Goal: Communication & Community: Answer question/provide support

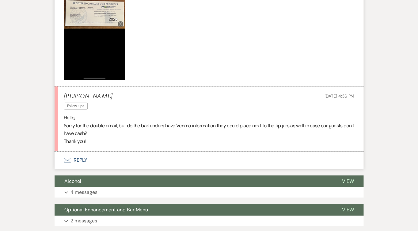
click at [126, 161] on button "Envelope Reply" at bounding box center [209, 160] width 309 height 17
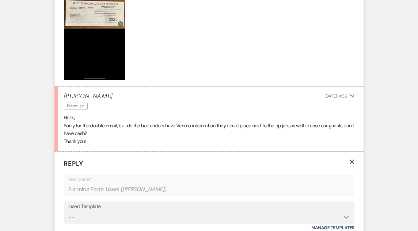
scroll to position [616, 0]
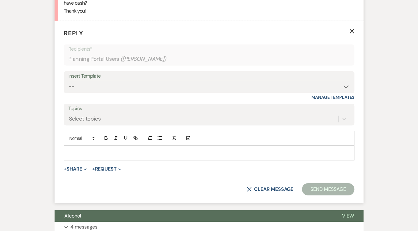
click at [129, 155] on p at bounding box center [209, 153] width 281 height 7
paste div
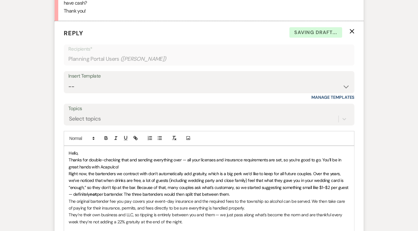
click at [91, 155] on p "Hello," at bounding box center [209, 153] width 281 height 7
click at [139, 167] on p "Thanks for double-checking that and sending everything over — all your licenses…" at bounding box center [209, 163] width 281 height 14
drag, startPoint x: 199, startPoint y: 167, endPoint x: 120, endPoint y: 167, distance: 78.8
click at [120, 167] on p "Thanks for double-checking that and sending everything over — all your licenses…" at bounding box center [209, 163] width 281 height 14
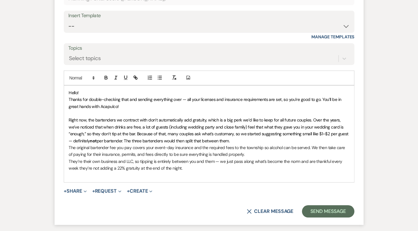
scroll to position [676, 0]
click at [339, 129] on span "Right now, the bartenders we contract with don’t automatically add gratuity, wh…" at bounding box center [209, 130] width 281 height 26
click at [167, 135] on span "Right now, the bartenders we contract with don’t automatically add gratuity, wh…" at bounding box center [209, 130] width 281 height 26
click at [110, 142] on span "Right now, the bartenders we contract with don’t automatically add gratuity, wh…" at bounding box center [208, 130] width 279 height 26
drag, startPoint x: 157, startPoint y: 142, endPoint x: 106, endPoint y: 143, distance: 51.2
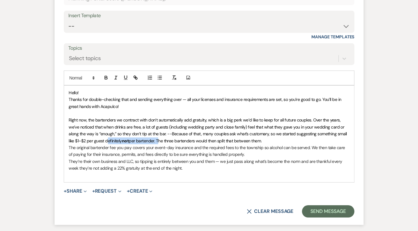
click at [106, 143] on p "Right now, the bartenders we contract with don’t automatically add gratuity, wh…" at bounding box center [209, 131] width 281 height 28
click at [218, 143] on p "Right now, the bartenders we contract with don’t automatically add gratuity, wh…" at bounding box center [209, 131] width 281 height 28
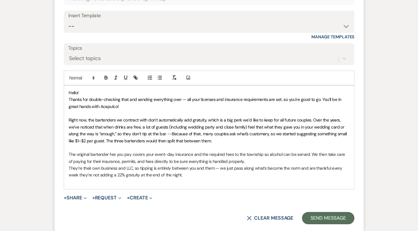
click at [153, 154] on p "The original bartender fee you pay covers your event-day insurance and the requ…" at bounding box center [209, 158] width 281 height 14
click at [193, 154] on p "The original bartender fee you pay covers liquor event-day insurance and the re…" at bounding box center [209, 158] width 281 height 14
click at [68, 169] on div "Hello! Thanks for double-checking that and sending everything over — all your l…" at bounding box center [209, 137] width 290 height 103
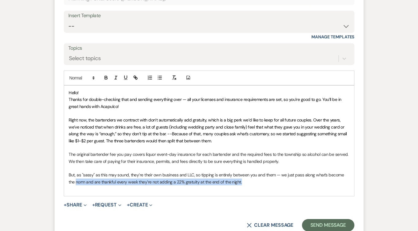
drag, startPoint x: 241, startPoint y: 183, endPoint x: 61, endPoint y: 183, distance: 180.4
click at [61, 183] on form "Reply X Draft Recipients* Planning Portal Users ( [GEOGRAPHIC_DATA][PERSON_NAME…" at bounding box center [209, 100] width 309 height 278
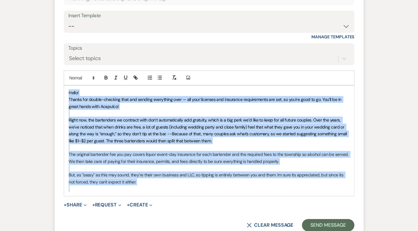
copy div "Lorem! Ipsumd sit ametco-adipisci elit sed doeiusm temporinci utla — etd magn a…"
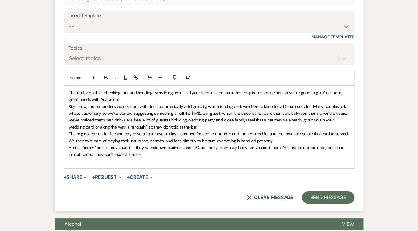
click at [69, 94] on span "Thanks for double-checking that and sending everything over — all your licenses…" at bounding box center [206, 96] width 274 height 12
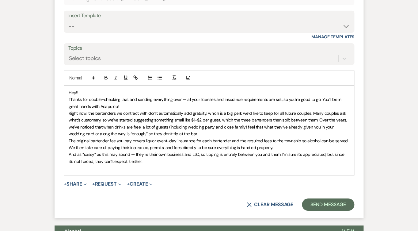
click at [126, 105] on p "﻿ Thanks for double-checking that and sending everything over — all your licens…" at bounding box center [209, 103] width 281 height 14
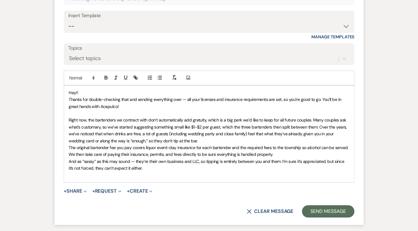
click at [197, 145] on p "The original bartender fee you pay covers liquor event-day insurance for each b…" at bounding box center [209, 151] width 281 height 14
click at [197, 144] on p "Right now, the bartenders we contract with don’t automatically add gratuity, wh…" at bounding box center [209, 131] width 281 height 28
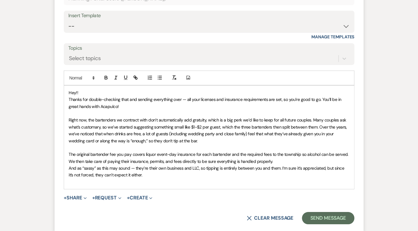
click at [67, 170] on div "Hey!! Thanks for double-checking that and sending everything over — all your li…" at bounding box center [209, 137] width 290 height 103
click at [108, 183] on p at bounding box center [209, 182] width 281 height 7
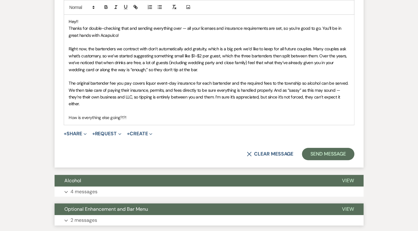
scroll to position [752, 0]
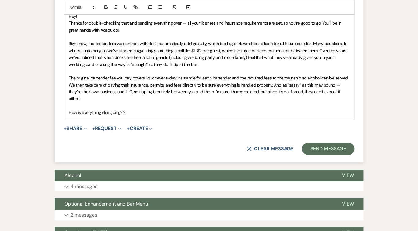
click at [207, 45] on span "Right now, the bartenders we contract with don’t automatically add gratuity, wh…" at bounding box center [208, 54] width 279 height 26
click at [311, 45] on span "Right now, the bartenders we contract with don’t automatically add gratuity, wh…" at bounding box center [208, 54] width 279 height 26
click at [207, 43] on span "Right now, the bartenders we contract with don’t automatically add gratuity, wh…" at bounding box center [208, 54] width 279 height 26
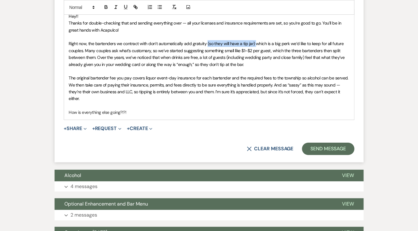
drag, startPoint x: 255, startPoint y: 44, endPoint x: 207, endPoint y: 44, distance: 47.9
click at [207, 44] on span "Right now, the bartenders we contract with don’t automatically add gratuity (so…" at bounding box center [207, 54] width 277 height 26
click at [116, 7] on icon "button" at bounding box center [116, 7] width 6 height 6
click at [123, 54] on span "which is a big perk we’d like to keep for all future couples. Many couples ask …" at bounding box center [207, 54] width 277 height 26
click at [254, 44] on em "(so they will have a tip jar)" at bounding box center [230, 44] width 47 height 6
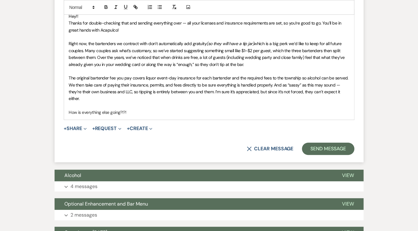
click at [82, 50] on span "which is a big perk we’d like to keep for all future couples. Many couples ask …" at bounding box center [207, 54] width 277 height 26
drag, startPoint x: 83, startPoint y: 51, endPoint x: 290, endPoint y: 48, distance: 206.8
click at [290, 48] on span "which is a big perk we’d like to keep for all future couples. Many couples ask …" at bounding box center [207, 54] width 277 height 26
click at [230, 53] on span "which is a big perk!--Because of this, many couples ask what’s customary, so we…" at bounding box center [209, 54] width 281 height 26
click at [290, 52] on span "which is a big perk!--Because of this, many couples ask what’s customary, so we…" at bounding box center [209, 54] width 281 height 26
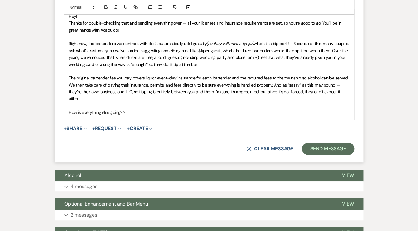
click at [101, 58] on span "which is a big perk!--Because of this, many couples ask what’s customary, so we…" at bounding box center [209, 54] width 281 height 26
click at [69, 79] on span "The original bartender fee you pay covers liquor event-day insurance for each b…" at bounding box center [209, 88] width 281 height 26
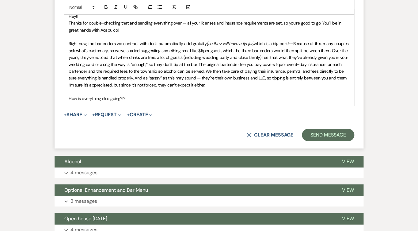
drag, startPoint x: 140, startPoint y: 80, endPoint x: 140, endPoint y: 76, distance: 4.0
click at [140, 80] on span "which is a big perk!--Because of this, many couples ask what’s customary, so we…" at bounding box center [209, 64] width 281 height 47
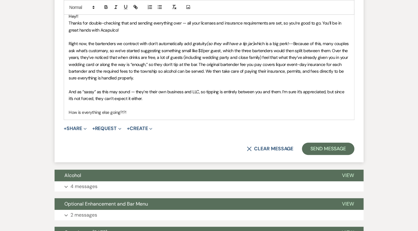
click at [147, 101] on p "﻿ And as “sassy” as this may sound — they’re their own business and LLC, so tip…" at bounding box center [209, 95] width 281 height 14
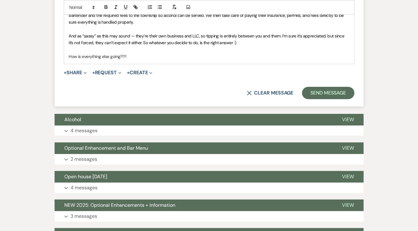
scroll to position [722, 0]
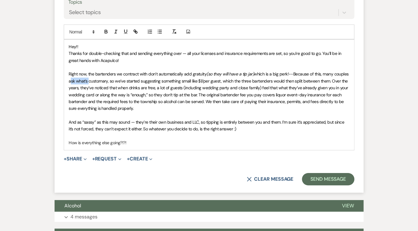
drag, startPoint x: 105, startPoint y: 82, endPoint x: 86, endPoint y: 82, distance: 18.4
click at [86, 83] on span "which is a big perk!--Because of this, many couples ask what’s customary, so we…" at bounding box center [209, 91] width 281 height 40
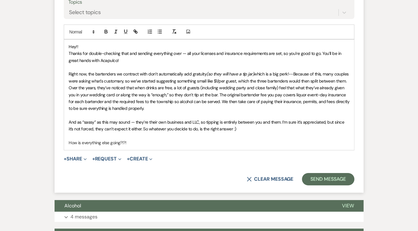
click at [168, 109] on span "which is a big perk!--Because of this, many couples were asking what's customar…" at bounding box center [210, 91] width 282 height 40
click at [76, 121] on span "And as “sassy” as this may sound — they’re their own business and LLC, so tippi…" at bounding box center [207, 125] width 277 height 12
click at [141, 127] on span "But as “sassy” as this may sound — they’re their own business and LLC, so tippi…" at bounding box center [209, 125] width 281 height 12
drag, startPoint x: 213, startPoint y: 128, endPoint x: 247, endPoint y: 128, distance: 33.7
click at [247, 128] on span "But as “sassy” as this may sound — they’re their own business and LLC, so tippi…" at bounding box center [209, 125] width 281 height 12
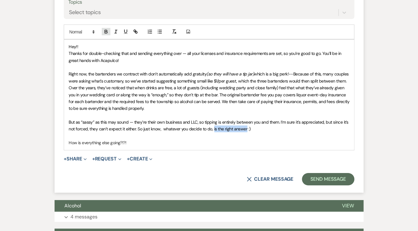
click at [106, 34] on icon "button" at bounding box center [106, 32] width 6 height 6
click at [203, 132] on span "But as “sassy” as this may sound — they’re their own business and LLC, so tippi…" at bounding box center [209, 125] width 281 height 12
click at [131, 142] on p "How is everything else going?!?!" at bounding box center [209, 142] width 281 height 7
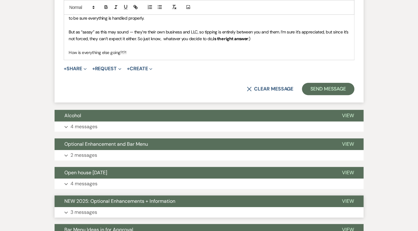
scroll to position [805, 0]
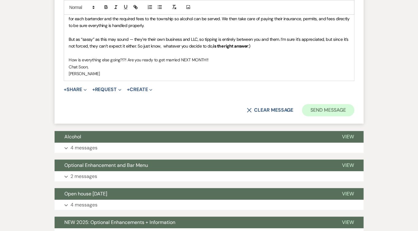
click at [345, 109] on button "Send Message" at bounding box center [328, 110] width 52 height 12
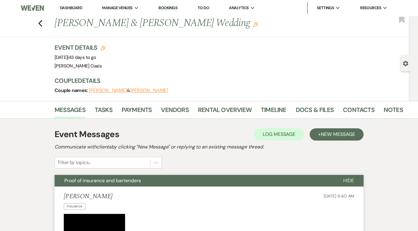
scroll to position [0, 0]
click at [60, 9] on link "Dashboard" at bounding box center [71, 7] width 22 height 5
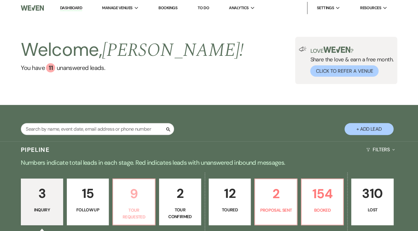
click at [129, 204] on link "9 Tour Requested" at bounding box center [134, 202] width 43 height 47
select select "2"
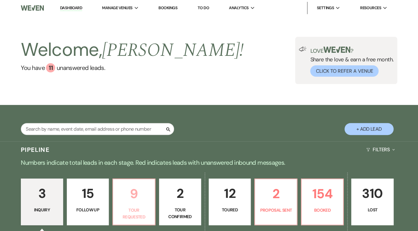
select select "2"
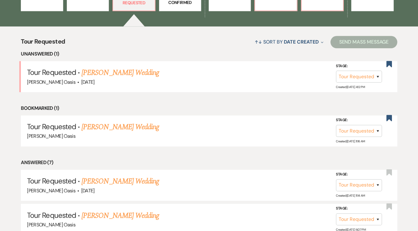
scroll to position [195, 0]
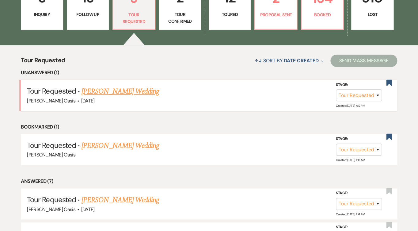
click at [98, 86] on link "[PERSON_NAME] Wedding" at bounding box center [121, 91] width 78 height 11
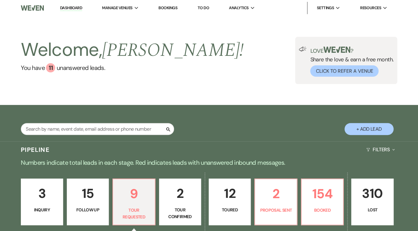
select select "2"
select select "5"
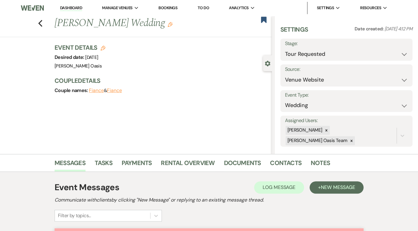
click at [60, 11] on link "Dashboard" at bounding box center [71, 8] width 22 height 6
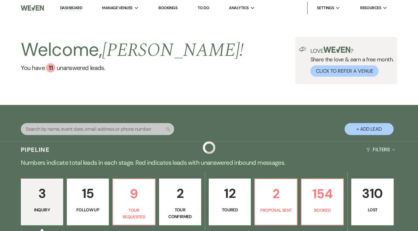
click at [60, 11] on link "Dashboard" at bounding box center [71, 8] width 22 height 6
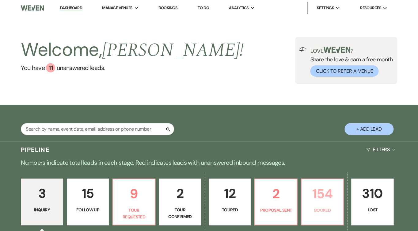
click at [339, 193] on p "154" at bounding box center [323, 193] width 34 height 21
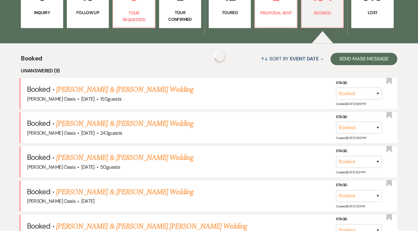
scroll to position [228, 0]
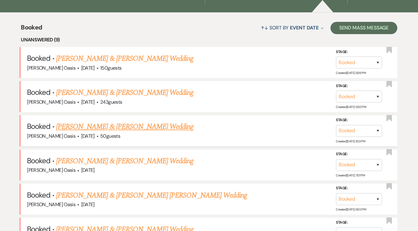
click at [163, 121] on link "[PERSON_NAME] & [PERSON_NAME] Wedding" at bounding box center [124, 126] width 137 height 11
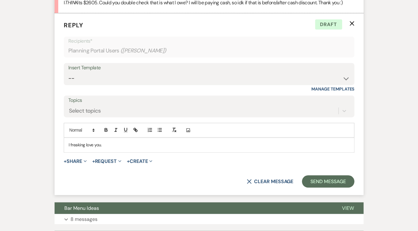
scroll to position [278, 0]
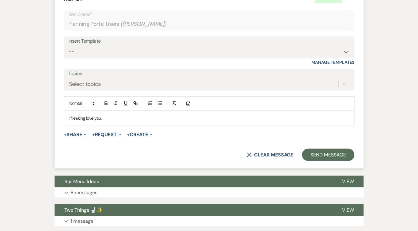
click at [155, 115] on p "I freaking love you." at bounding box center [209, 118] width 281 height 7
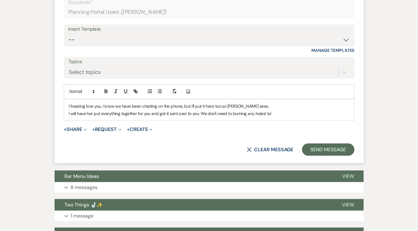
scroll to position [300, 0]
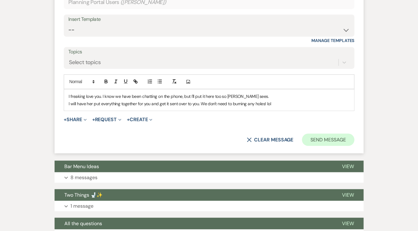
click at [343, 136] on button "Send Message" at bounding box center [328, 139] width 52 height 12
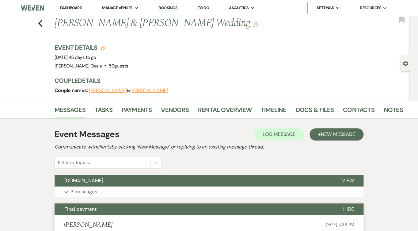
scroll to position [0, 0]
click at [60, 9] on link "Dashboard" at bounding box center [71, 7] width 22 height 5
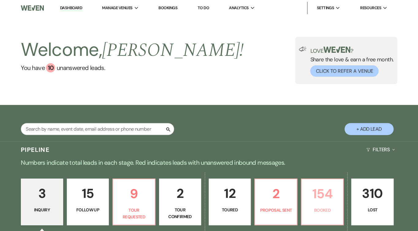
click at [337, 200] on p "154" at bounding box center [323, 193] width 34 height 21
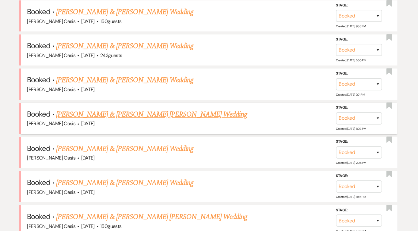
scroll to position [275, 0]
click at [154, 109] on link "[PERSON_NAME] & [PERSON_NAME] [PERSON_NAME] Wedding" at bounding box center [151, 114] width 191 height 11
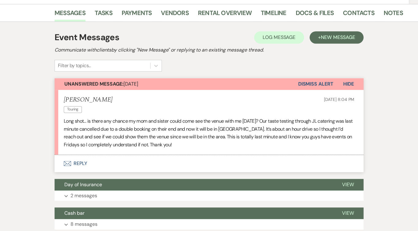
scroll to position [130, 0]
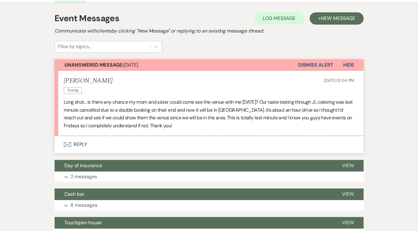
click at [146, 136] on button "Envelope Reply" at bounding box center [209, 144] width 309 height 17
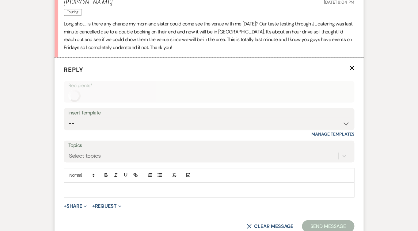
scroll to position [225, 0]
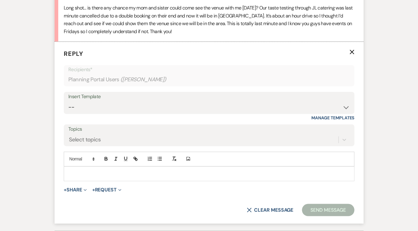
click at [95, 167] on div at bounding box center [209, 174] width 290 height 14
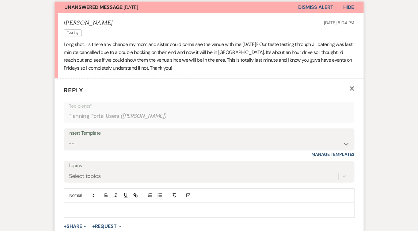
scroll to position [142, 0]
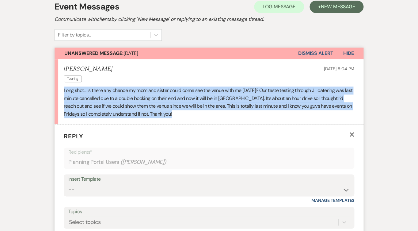
drag, startPoint x: 183, startPoint y: 95, endPoint x: 45, endPoint y: 76, distance: 139.1
copy p "Long shot… is there any chance my mom and sister could come see the venue with …"
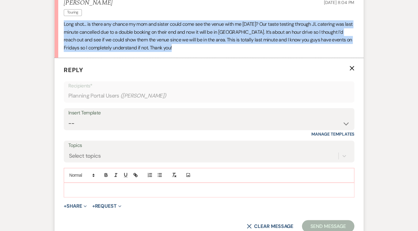
scroll to position [210, 0]
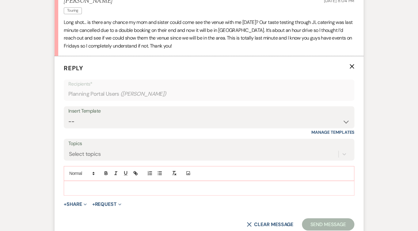
click at [102, 181] on div at bounding box center [209, 188] width 290 height 14
paste div
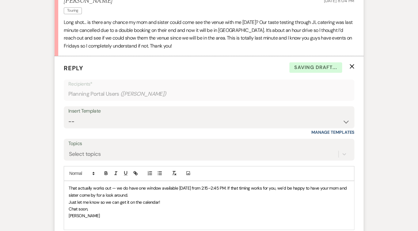
click at [68, 181] on div "That actually works out — we do have one window available [DATE] from 2:15–2:45…" at bounding box center [209, 205] width 290 height 48
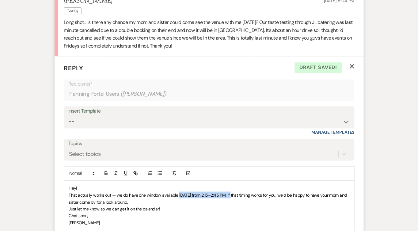
drag, startPoint x: 178, startPoint y: 175, endPoint x: 231, endPoint y: 174, distance: 53.4
click at [231, 192] on span "﻿ That actually works out — we do have one window available [DATE] from 2:15–2:…" at bounding box center [208, 198] width 279 height 12
click at [106, 170] on icon "button" at bounding box center [106, 173] width 6 height 6
click at [102, 192] on span "﻿ That actually works out — we do have one window available" at bounding box center [124, 195] width 110 height 6
click at [148, 191] on p "That actually might work out — we do have one window available [DATE] from 2:15…" at bounding box center [209, 198] width 281 height 14
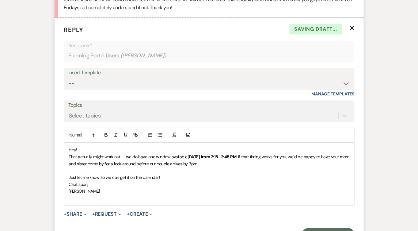
scroll to position [248, 0]
click at [315, 228] on button "Send Message" at bounding box center [328, 234] width 52 height 12
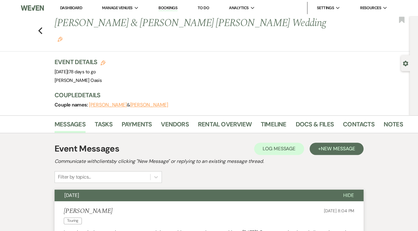
scroll to position [0, 0]
click at [57, 4] on li "Dashboard" at bounding box center [71, 8] width 28 height 12
click at [60, 6] on link "Dashboard" at bounding box center [71, 7] width 22 height 5
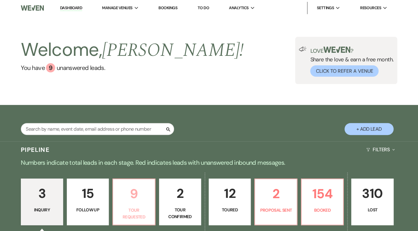
click at [135, 198] on p "9" at bounding box center [134, 193] width 34 height 21
select select "2"
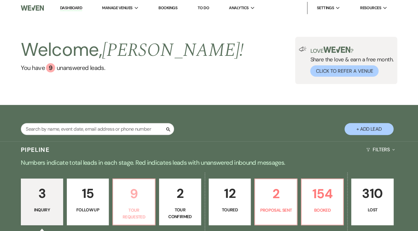
select select "2"
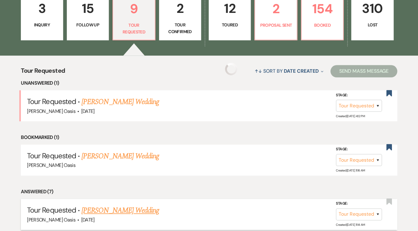
scroll to position [199, 0]
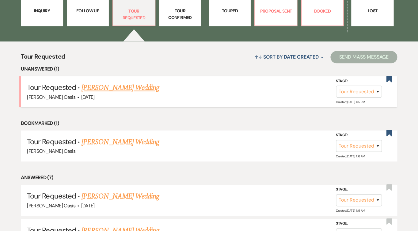
click at [117, 82] on link "[PERSON_NAME] Wedding" at bounding box center [121, 87] width 78 height 11
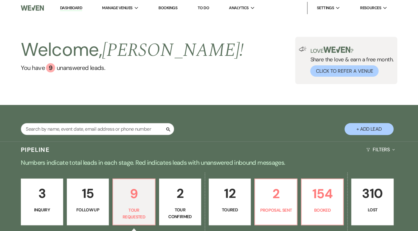
select select "2"
select select "5"
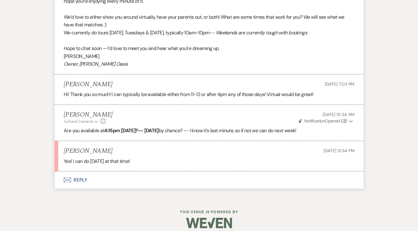
click at [104, 174] on button "Envelope Reply" at bounding box center [209, 179] width 309 height 17
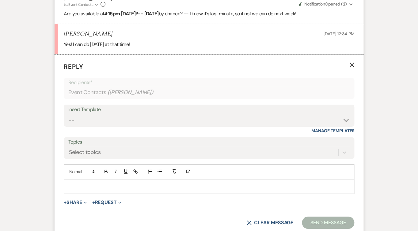
scroll to position [647, 0]
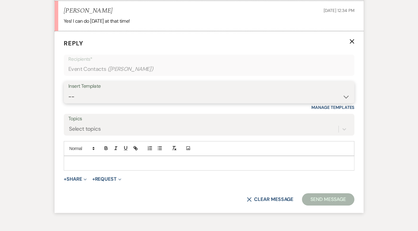
select select "2590"
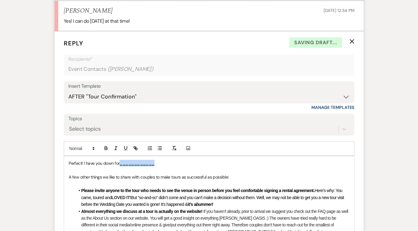
drag, startPoint x: 119, startPoint y: 155, endPoint x: 188, endPoint y: 156, distance: 69.6
click at [188, 160] on p "Perfect! I have you down for ____________" at bounding box center [209, 163] width 281 height 7
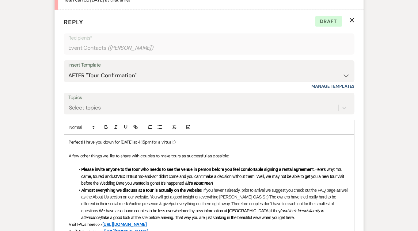
scroll to position [670, 0]
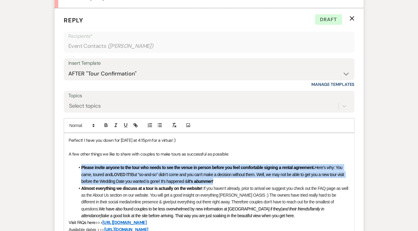
drag, startPoint x: 226, startPoint y: 173, endPoint x: 65, endPoint y: 160, distance: 161.3
click at [65, 160] on div "Perfect! I have you down for [DATE] at 4:15pm for a virtual :) A few other thin…" at bounding box center [209, 219] width 290 height 172
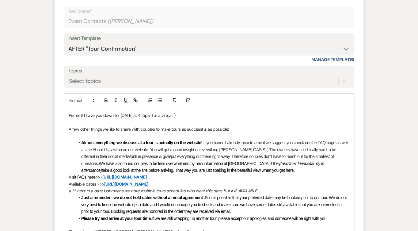
scroll to position [723, 0]
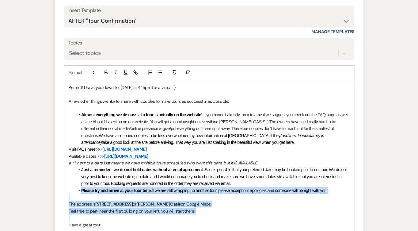
drag, startPoint x: 109, startPoint y: 210, endPoint x: 58, endPoint y: 179, distance: 59.7
click at [58, 179] on form "Reply X Draft Recipients* Event Contacts ( [PERSON_NAME] ) Insert Template -- W…" at bounding box center [209, 115] width 309 height 319
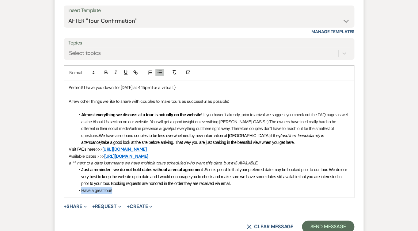
drag, startPoint x: 118, startPoint y: 183, endPoint x: 63, endPoint y: 179, distance: 55.7
click at [63, 179] on form "Reply X Saving draft... Recipients* Event Contacts ( [PERSON_NAME] ) Insert Tem…" at bounding box center [209, 98] width 309 height 285
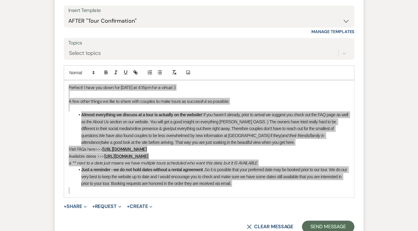
drag, startPoint x: 2, startPoint y: 107, endPoint x: 313, endPoint y: 154, distance: 314.3
click at [313, 160] on p "a ** next to a date just means we have multiple tours scheduled who want this d…" at bounding box center [209, 163] width 281 height 7
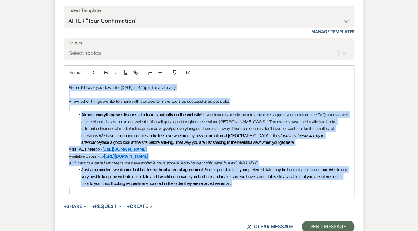
click at [256, 224] on button "X Clear message" at bounding box center [270, 226] width 47 height 5
select select "0"
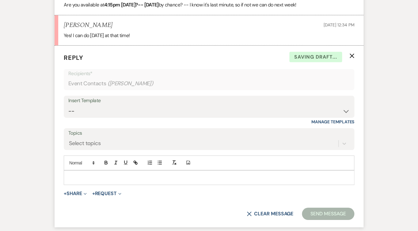
scroll to position [632, 0]
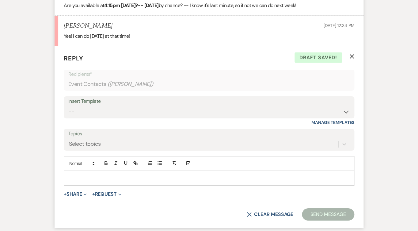
click at [352, 54] on icon "X" at bounding box center [352, 56] width 5 height 5
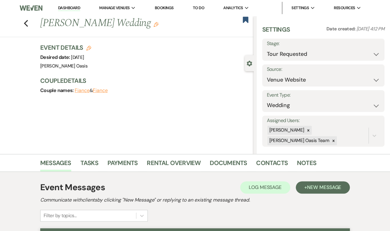
scroll to position [0, 0]
click at [58, 8] on link "Dashboard" at bounding box center [69, 8] width 22 height 6
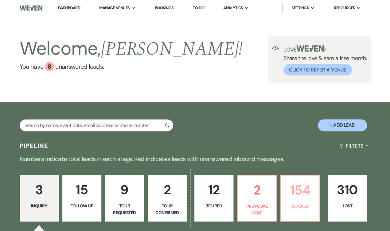
click at [290, 202] on link "154 Booked" at bounding box center [300, 198] width 40 height 47
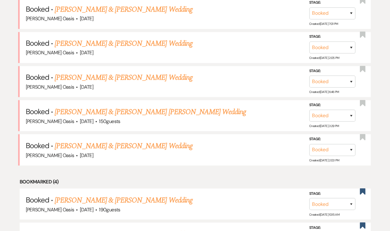
scroll to position [318, 0]
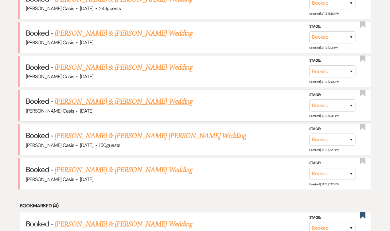
click at [142, 96] on link "[PERSON_NAME] & [PERSON_NAME] Wedding" at bounding box center [123, 101] width 137 height 11
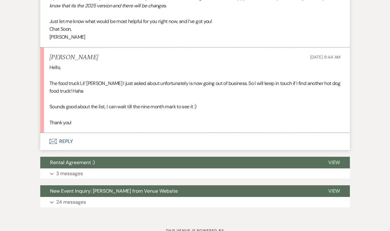
click at [126, 133] on button "Envelope Reply" at bounding box center [194, 141] width 309 height 17
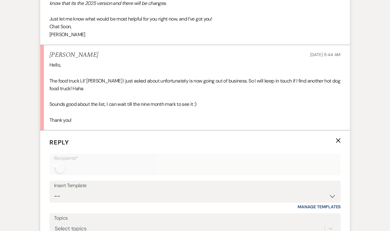
scroll to position [2551, 0]
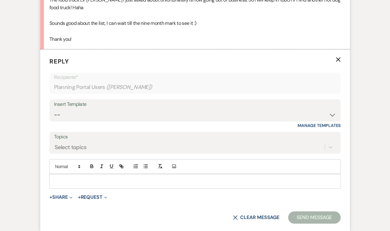
click at [106, 178] on p at bounding box center [194, 181] width 281 height 7
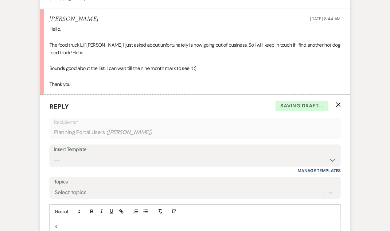
scroll to position [2505, 0]
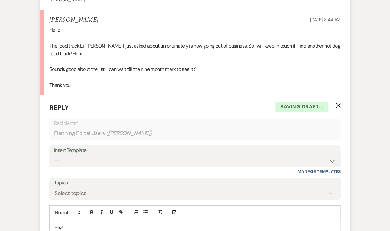
drag, startPoint x: 220, startPoint y: 209, endPoint x: 298, endPoint y: 214, distance: 79.0
click at [298, 220] on div "Hey! Someone needs to buy that and take that name, ASAP! I was also excited to …" at bounding box center [195, 230] width 290 height 21
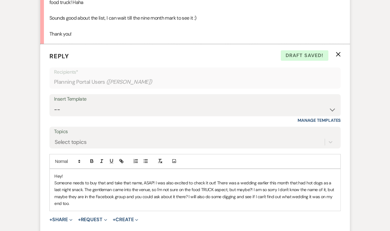
scroll to position [2559, 0]
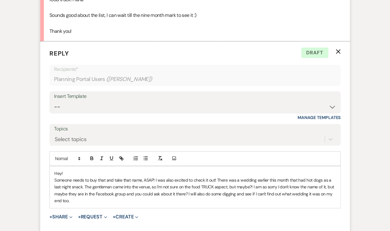
click at [217, 177] on p "Someone needs to buy that and take that name, ASAP! I was also excited to check…" at bounding box center [194, 191] width 281 height 28
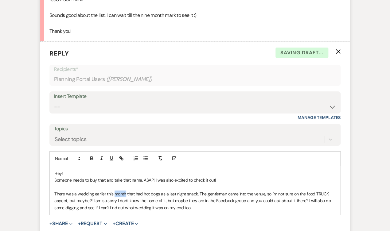
drag, startPoint x: 125, startPoint y: 167, endPoint x: 113, endPoint y: 167, distance: 11.7
click at [113, 190] on p "There was a wedding earlier this month that had hot dogs as a last night snack.…" at bounding box center [194, 200] width 281 height 21
click at [192, 190] on p "There was a wedding earlier this year that had hot dogs as a last night snack. …" at bounding box center [194, 200] width 281 height 21
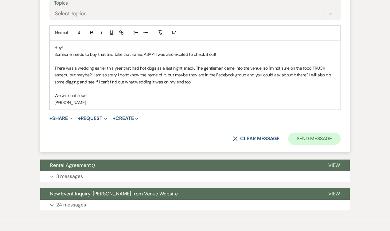
click at [315, 133] on button "Send Message" at bounding box center [314, 139] width 52 height 12
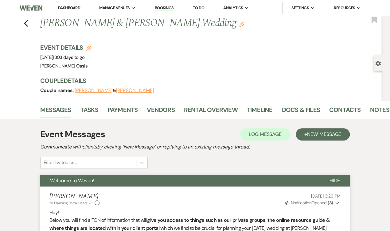
scroll to position [0, 0]
click at [60, 4] on li "Dashboard" at bounding box center [69, 8] width 28 height 12
click at [60, 5] on link "Dashboard" at bounding box center [69, 7] width 22 height 5
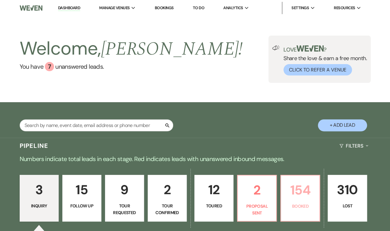
click at [311, 206] on p "Booked" at bounding box center [299, 206] width 31 height 7
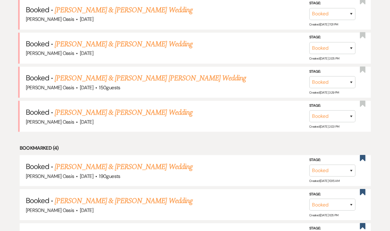
scroll to position [336, 0]
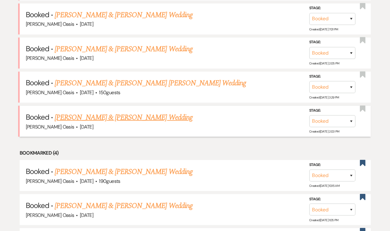
click at [170, 112] on link "[PERSON_NAME] & [PERSON_NAME] Wedding" at bounding box center [123, 117] width 137 height 11
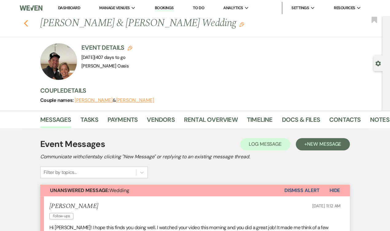
click at [27, 22] on icon "Previous" at bounding box center [26, 23] width 5 height 7
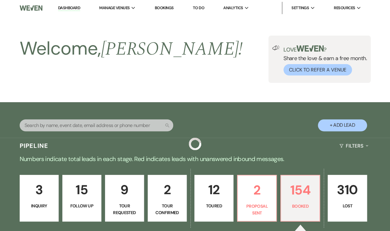
scroll to position [336, 0]
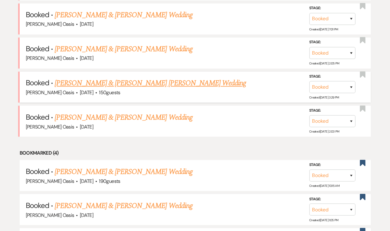
click at [109, 78] on link "[PERSON_NAME] & [PERSON_NAME] [PERSON_NAME] Wedding" at bounding box center [150, 83] width 191 height 11
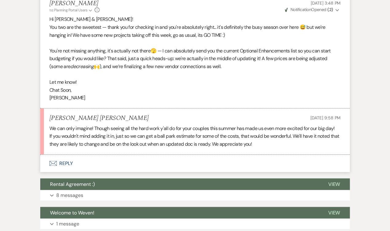
scroll to position [297, 0]
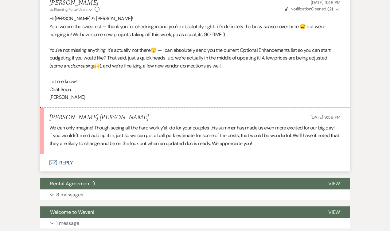
click at [136, 154] on button "Envelope Reply" at bounding box center [194, 162] width 309 height 17
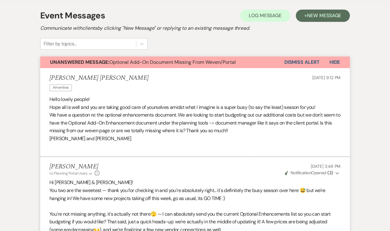
scroll to position [3, 0]
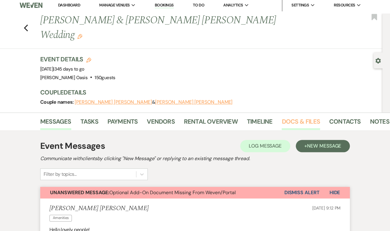
click at [285, 117] on link "Docs & Files" at bounding box center [300, 123] width 38 height 13
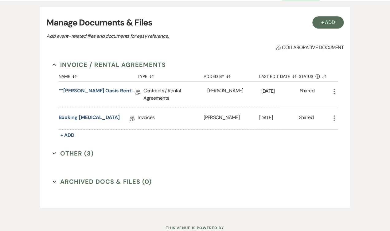
scroll to position [94, 0]
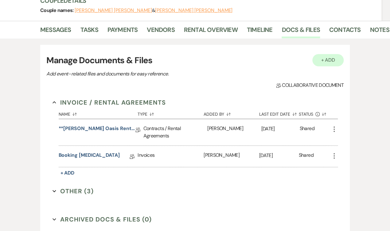
click at [339, 54] on button "+ Add" at bounding box center [327, 60] width 31 height 12
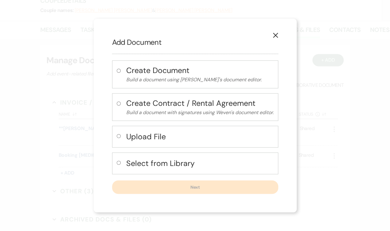
click at [273, 36] on icon "X" at bounding box center [275, 36] width 6 height 6
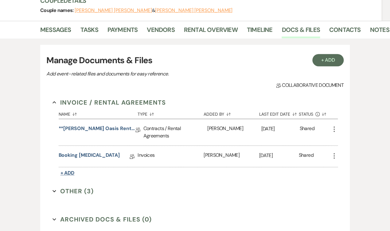
click at [69, 170] on span "+ Add" at bounding box center [67, 173] width 14 height 6
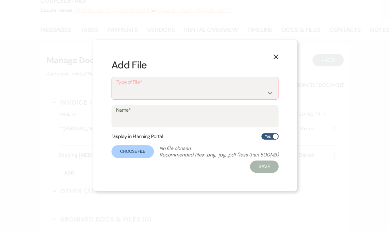
click at [275, 56] on use "button" at bounding box center [275, 56] width 5 height 5
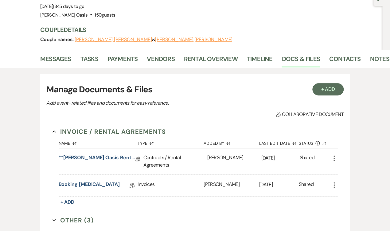
scroll to position [67, 0]
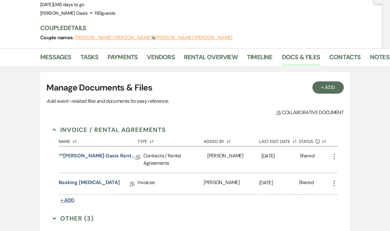
click at [70, 197] on span "+ Add" at bounding box center [67, 200] width 14 height 6
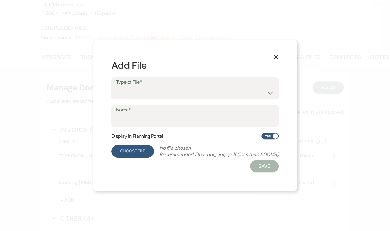
click at [135, 154] on label "Choose File" at bounding box center [132, 151] width 42 height 13
click at [144, 145] on label "Choose File" at bounding box center [132, 151] width 42 height 13
click at [220, 86] on label "Type of File*" at bounding box center [195, 82] width 158 height 9
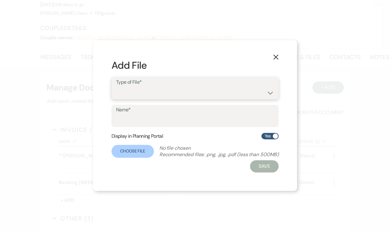
select select "10"
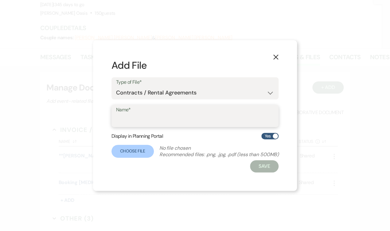
click at [160, 118] on input "Name*" at bounding box center [195, 120] width 158 height 12
click at [276, 57] on icon "X" at bounding box center [276, 57] width 6 height 6
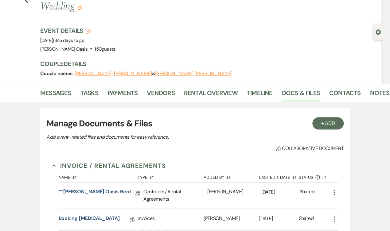
scroll to position [0, 0]
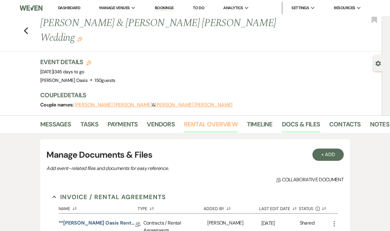
click at [223, 119] on link "Rental Overview" at bounding box center [211, 125] width 54 height 13
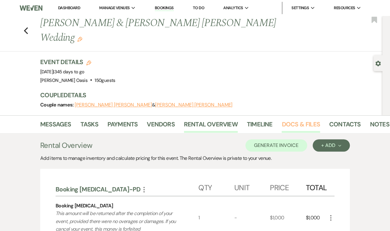
click at [311, 119] on link "Docs & Files" at bounding box center [300, 125] width 38 height 13
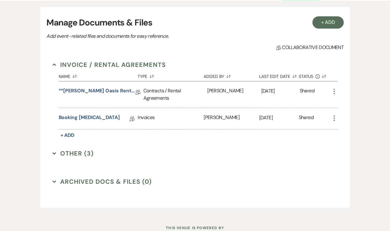
scroll to position [28, 0]
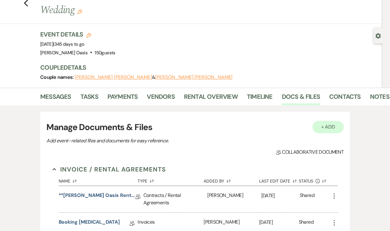
click at [327, 121] on button "+ Add" at bounding box center [327, 127] width 31 height 12
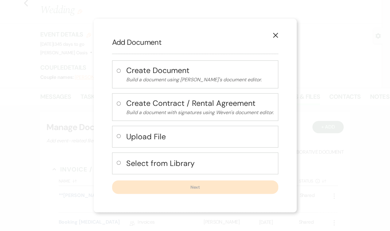
click at [277, 34] on use "button" at bounding box center [274, 35] width 5 height 5
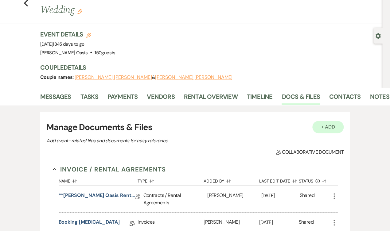
click at [327, 121] on button "+ Add" at bounding box center [327, 127] width 31 height 12
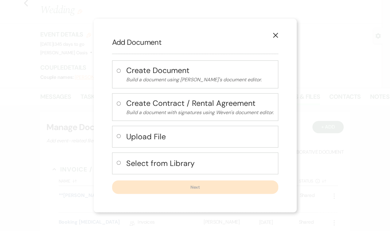
click at [186, 163] on h4 "Select from Library" at bounding box center [199, 163] width 147 height 11
radio input "true"
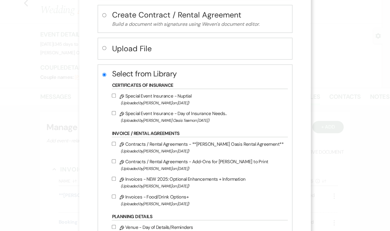
scroll to position [74, 0]
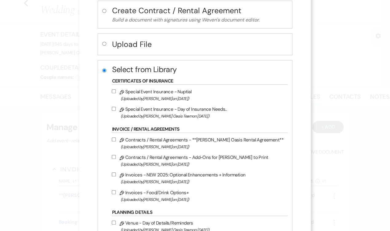
click at [182, 178] on label "Pencil Invoices - NEW 2025: Optional Enhancements + Information (Uploaded by [P…" at bounding box center [198, 178] width 172 height 14
click at [116, 176] on input "Pencil Invoices - NEW 2025: Optional Enhancements + Information (Uploaded by [P…" at bounding box center [114, 174] width 4 height 4
checkbox input "true"
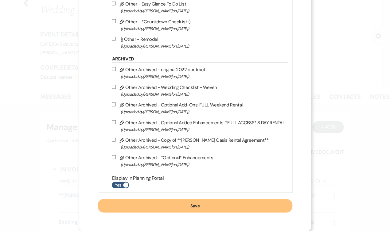
scroll to position [473, 0]
click at [263, 204] on button "Save" at bounding box center [195, 205] width 194 height 13
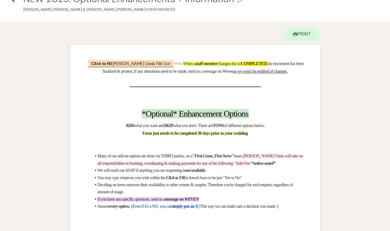
scroll to position [36, 0]
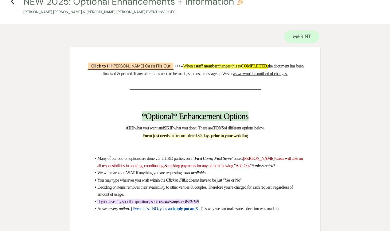
click at [129, 86] on strong "_________________________________" at bounding box center [194, 86] width 130 height 10
drag, startPoint x: 180, startPoint y: 163, endPoint x: 212, endPoint y: 161, distance: 32.0
click at [212, 161] on span "[PERSON_NAME] Oasis will take on all responsibilities in booking, coordinating …" at bounding box center [200, 162] width 206 height 12
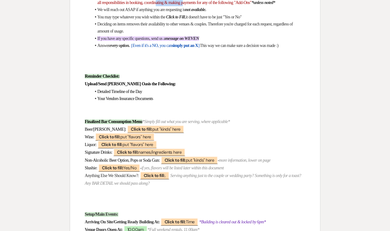
scroll to position [223, 0]
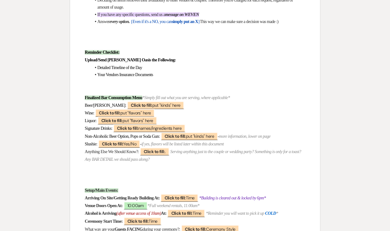
click at [144, 78] on p at bounding box center [195, 82] width 220 height 8
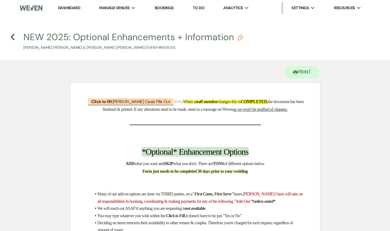
scroll to position [0, 0]
click at [13, 37] on icon "Previous" at bounding box center [12, 36] width 5 height 7
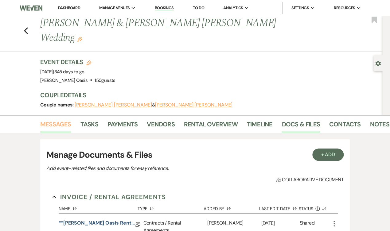
click at [45, 119] on link "Messages" at bounding box center [55, 125] width 31 height 13
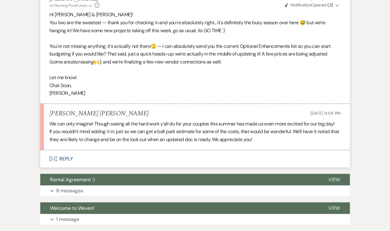
click at [128, 150] on button "Envelope Reply" at bounding box center [194, 158] width 309 height 17
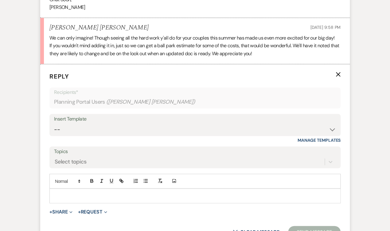
scroll to position [406, 0]
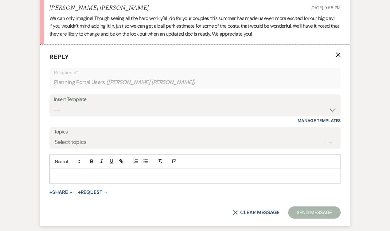
click at [89, 173] on p at bounding box center [194, 176] width 281 height 7
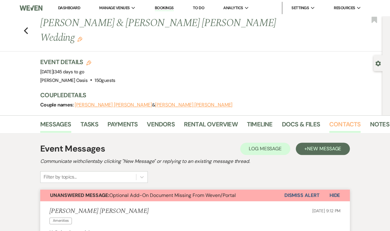
scroll to position [0, 0]
click at [345, 119] on link "Contacts" at bounding box center [345, 125] width 32 height 13
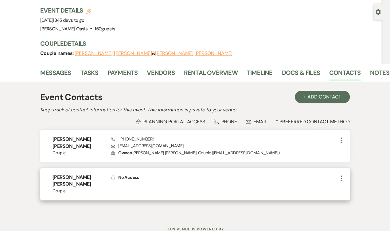
scroll to position [51, 0]
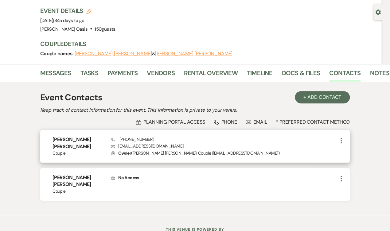
click at [341, 138] on use "button" at bounding box center [340, 141] width 1 height 6
click at [351, 147] on button "Pencil Edit" at bounding box center [355, 152] width 37 height 10
select select "1"
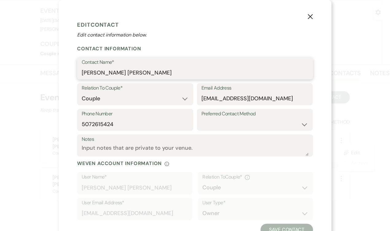
drag, startPoint x: 118, startPoint y: 72, endPoint x: 26, endPoint y: 71, distance: 92.0
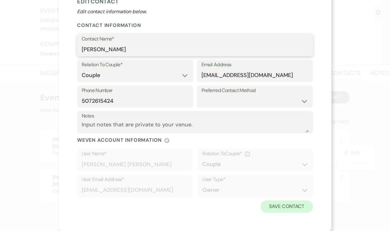
scroll to position [23, 0]
type input "[PERSON_NAME]"
click at [277, 208] on button "Save Contact" at bounding box center [286, 207] width 52 height 12
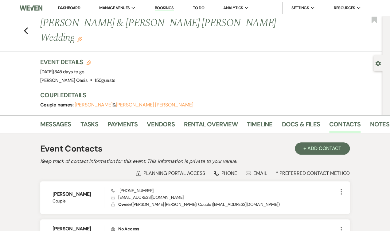
scroll to position [0, 0]
click at [55, 119] on link "Messages" at bounding box center [55, 125] width 31 height 13
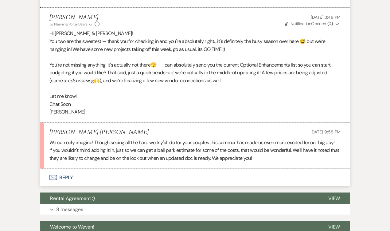
scroll to position [314, 0]
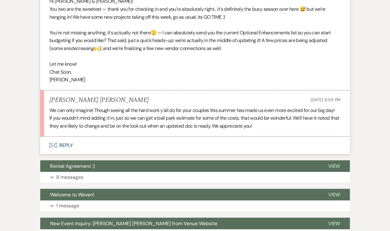
click at [90, 136] on button "Envelope Reply" at bounding box center [194, 144] width 309 height 17
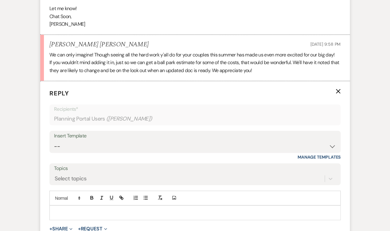
scroll to position [371, 0]
click at [68, 209] on p at bounding box center [194, 212] width 281 height 7
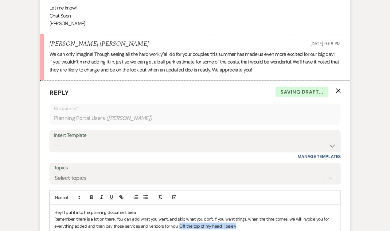
drag, startPoint x: 178, startPoint y: 204, endPoint x: 250, endPoint y: 204, distance: 71.8
click at [250, 215] on p "Remember, there is a lot on there. You can add what you want, and skip what you…" at bounding box center [194, 222] width 281 height 14
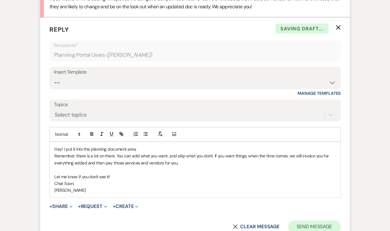
click at [325, 220] on button "Send Message" at bounding box center [314, 226] width 52 height 12
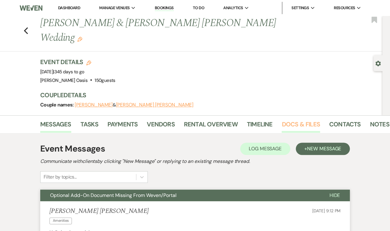
scroll to position [0, 0]
click at [301, 119] on link "Docs & Files" at bounding box center [300, 125] width 38 height 13
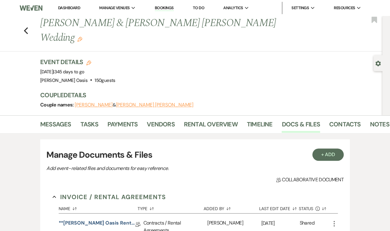
click at [58, 10] on link "Dashboard" at bounding box center [69, 7] width 22 height 5
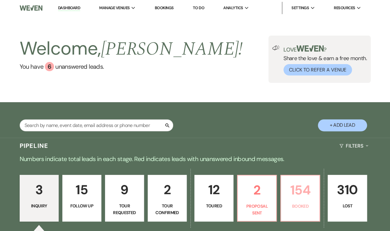
click at [301, 199] on p "154" at bounding box center [299, 190] width 31 height 21
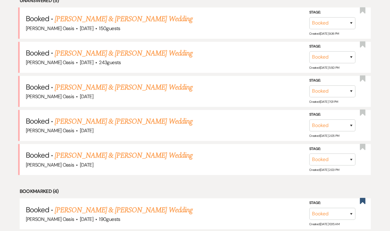
scroll to position [264, 0]
click at [149, 82] on link "[PERSON_NAME] & [PERSON_NAME] Wedding" at bounding box center [123, 87] width 137 height 11
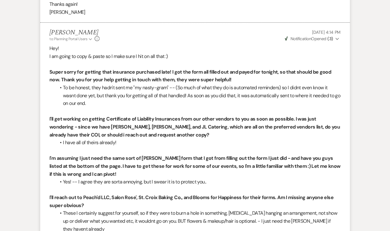
scroll to position [620, 0]
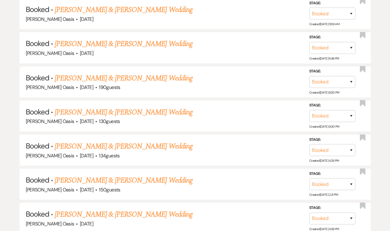
scroll to position [264, 0]
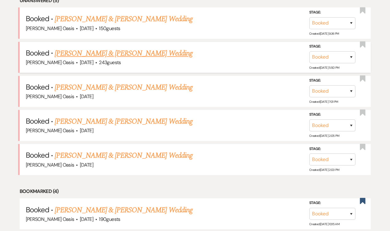
click at [84, 48] on link "[PERSON_NAME] & [PERSON_NAME] Wedding" at bounding box center [123, 53] width 137 height 11
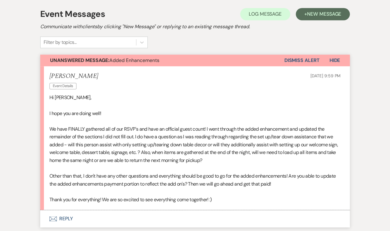
scroll to position [106, 0]
